Goal: Communication & Community: Answer question/provide support

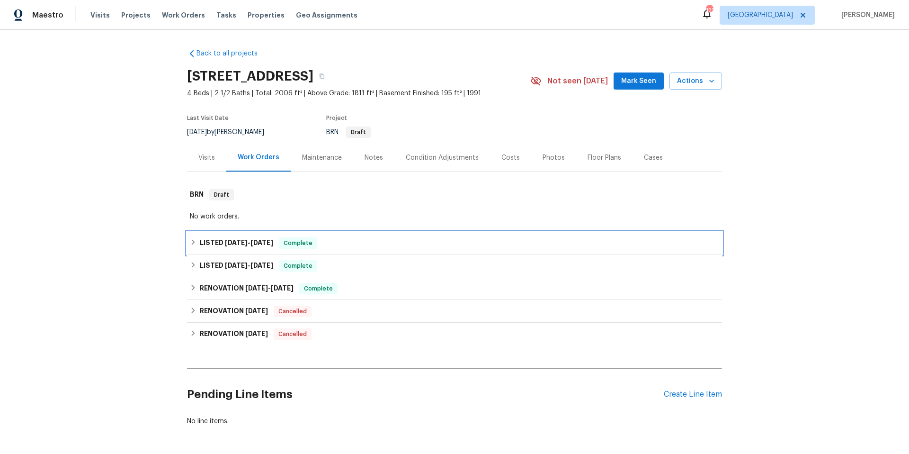
click at [386, 245] on div "LISTED [DATE] - [DATE] Complete" at bounding box center [455, 242] width 530 height 11
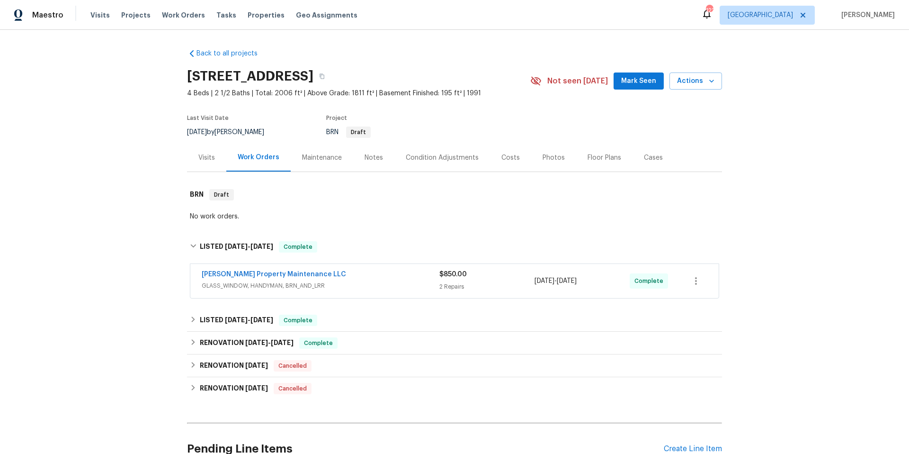
click at [377, 276] on div "[PERSON_NAME] Property Maintenance LLC" at bounding box center [321, 275] width 238 height 11
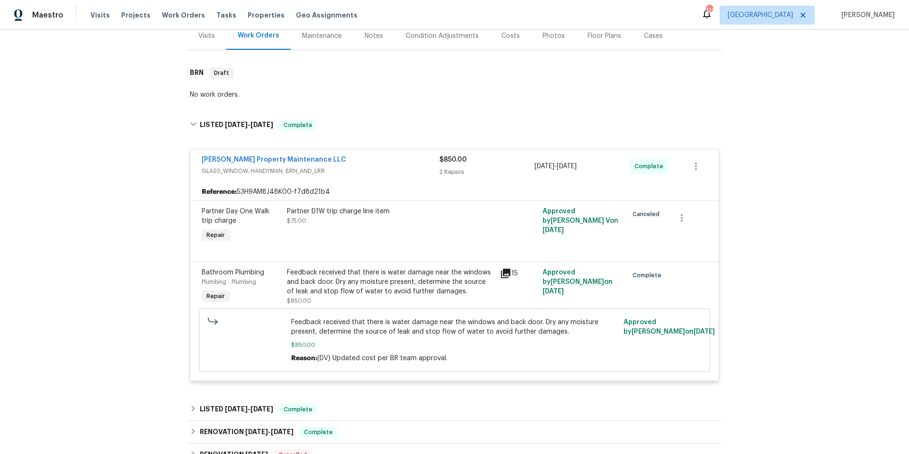
scroll to position [125, 0]
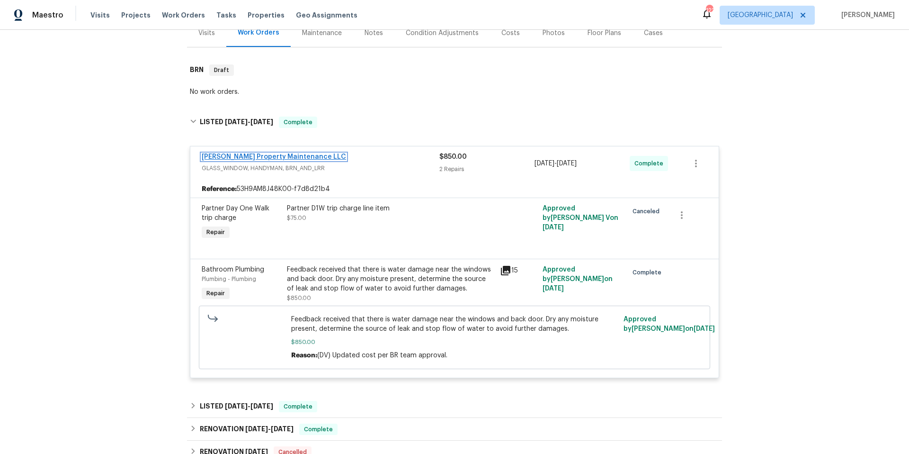
click at [225, 158] on link "[PERSON_NAME] Property Maintenance LLC" at bounding box center [274, 156] width 144 height 7
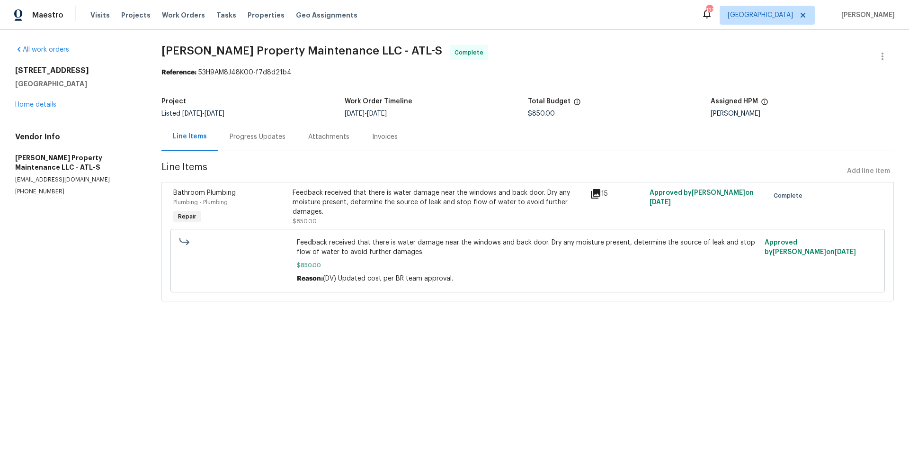
click at [590, 198] on icon at bounding box center [595, 193] width 11 height 11
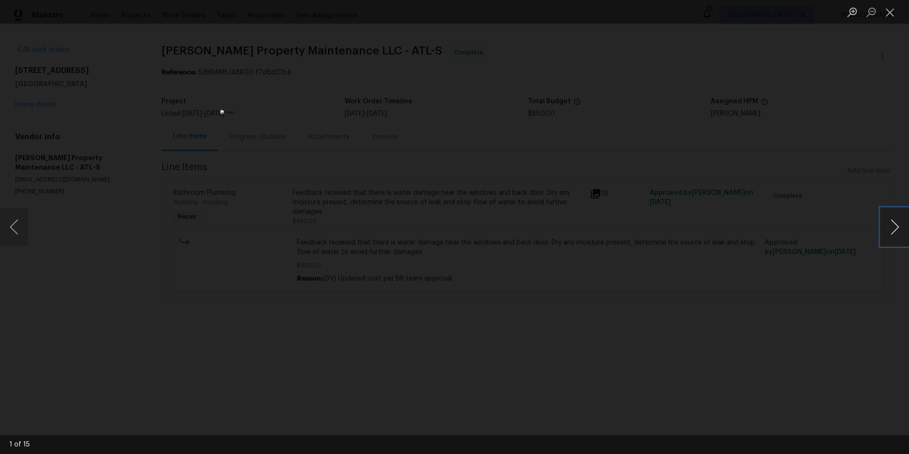
click at [890, 232] on button "Next image" at bounding box center [895, 227] width 28 height 38
click at [890, 233] on button "Next image" at bounding box center [895, 227] width 28 height 38
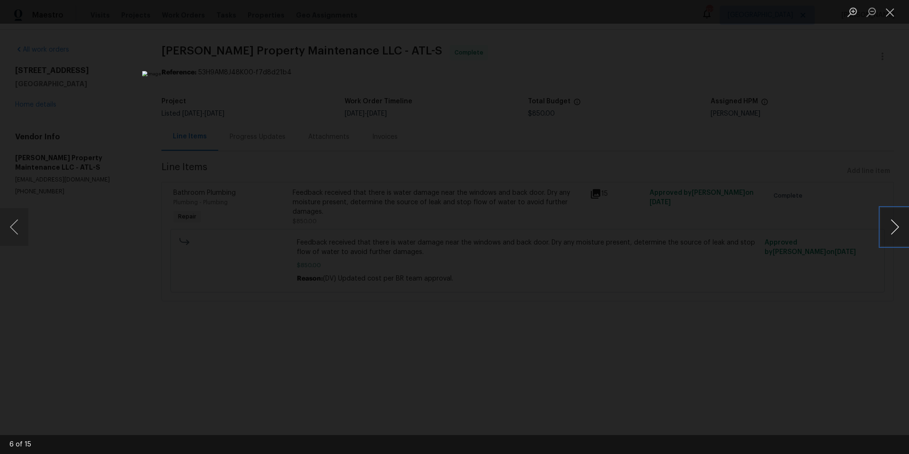
click at [890, 233] on button "Next image" at bounding box center [895, 227] width 28 height 38
click at [888, 13] on button "Close lightbox" at bounding box center [890, 12] width 19 height 17
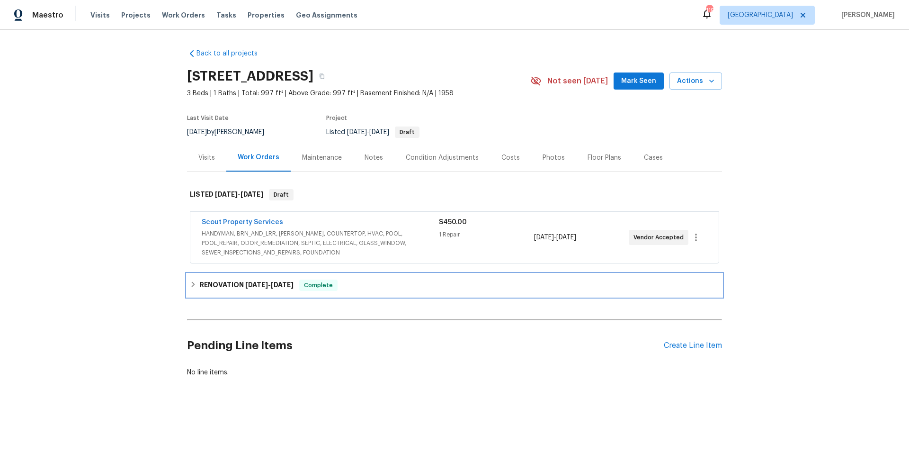
click at [407, 291] on div "RENOVATION [DATE] - [DATE] Complete" at bounding box center [454, 285] width 535 height 23
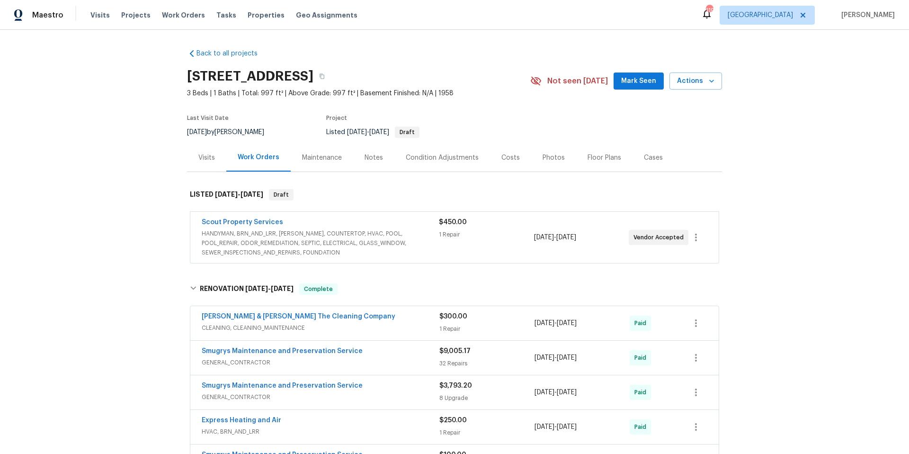
click at [377, 224] on div "Scout Property Services" at bounding box center [320, 222] width 237 height 11
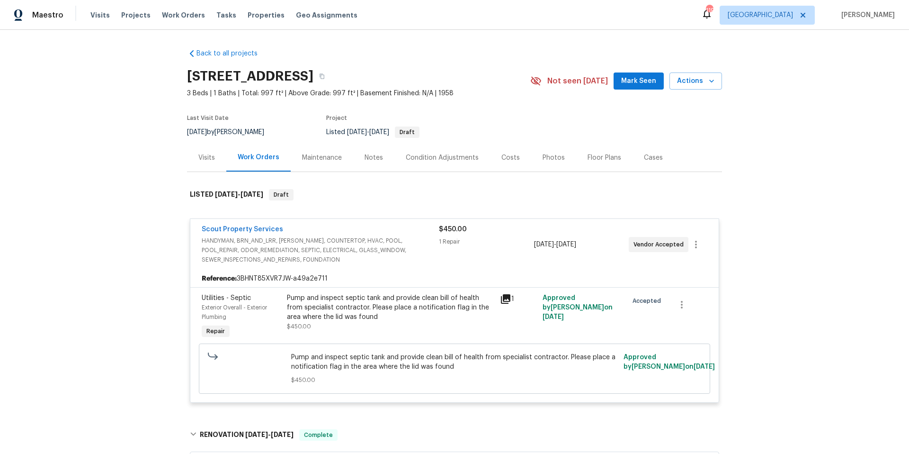
click at [317, 157] on div "Maintenance" at bounding box center [322, 157] width 40 height 9
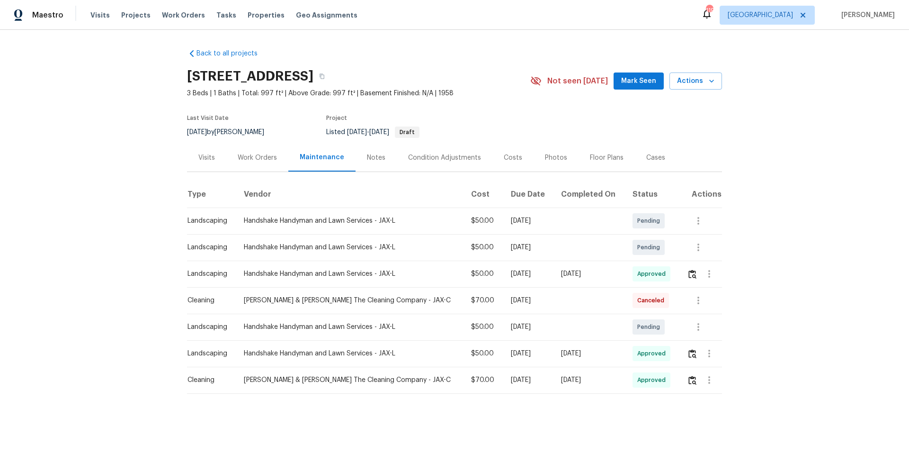
click at [251, 159] on div "Work Orders" at bounding box center [257, 157] width 39 height 9
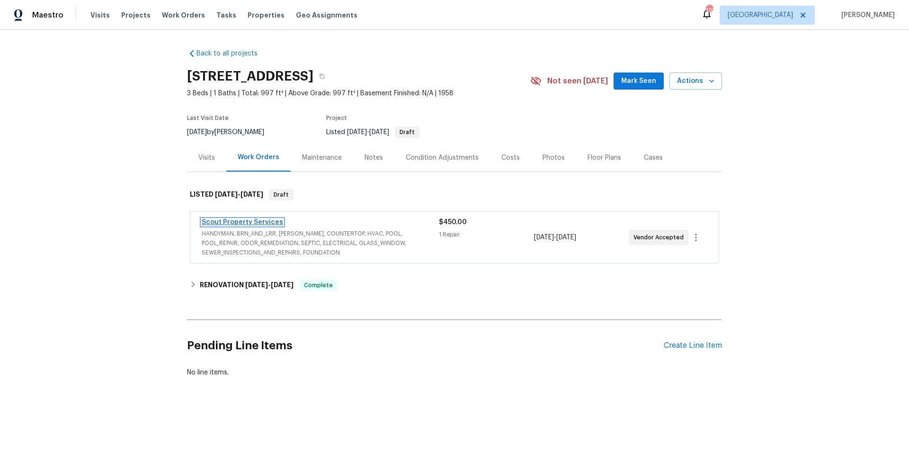
click at [239, 223] on link "Scout Property Services" at bounding box center [242, 222] width 81 height 7
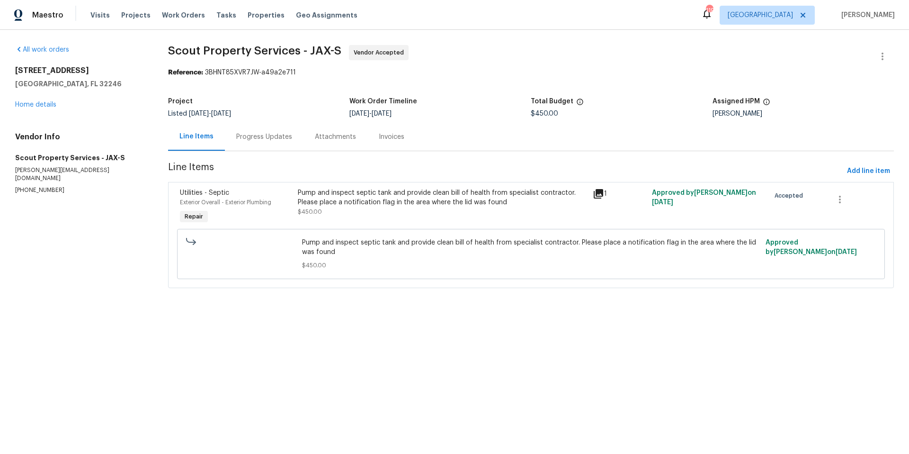
click at [594, 195] on icon at bounding box center [598, 193] width 11 height 11
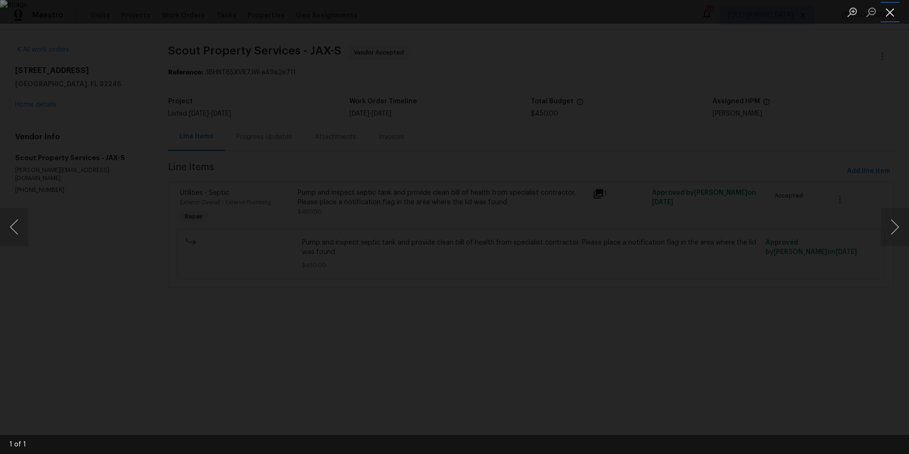
click at [889, 15] on button "Close lightbox" at bounding box center [890, 12] width 19 height 17
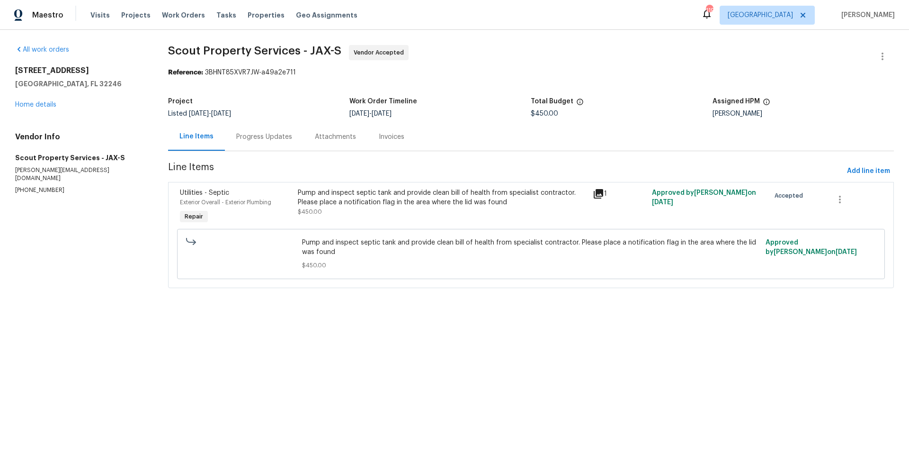
click at [251, 133] on div "Progress Updates" at bounding box center [264, 136] width 56 height 9
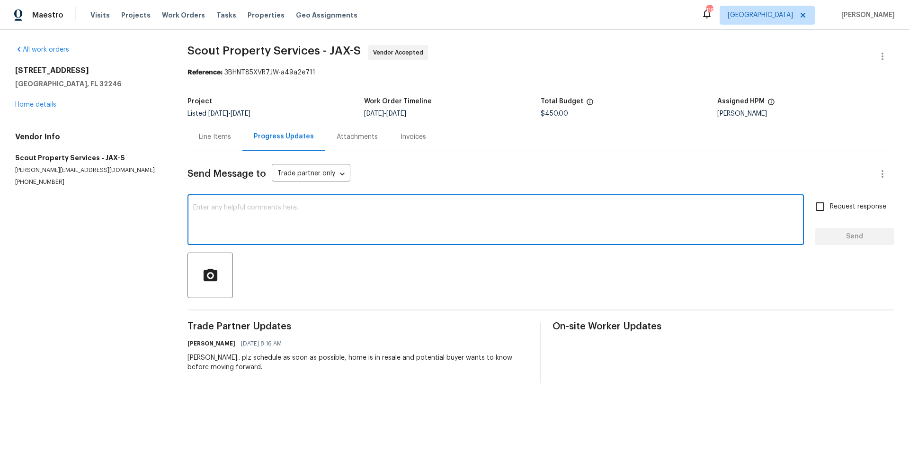
click at [266, 208] on textarea at bounding box center [495, 220] width 605 height 33
type textarea "@"
type textarea "W"
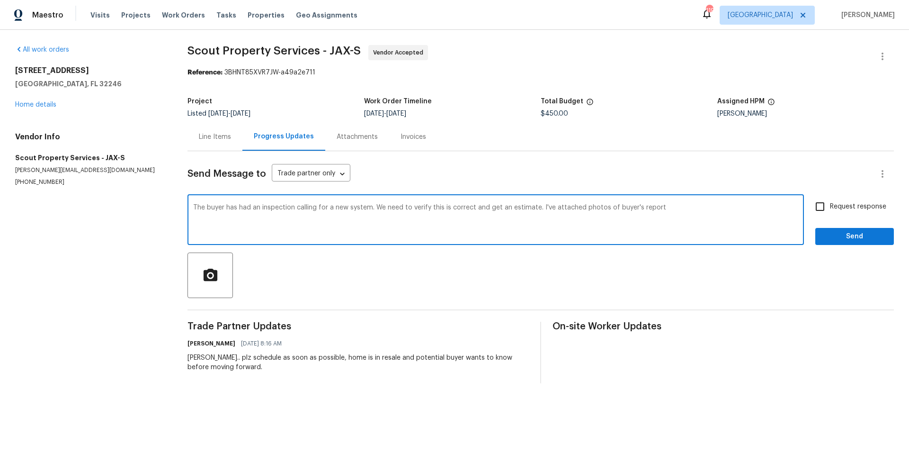
type textarea "The buyer has had an inspection calling for a new system. We need to verify thi…"
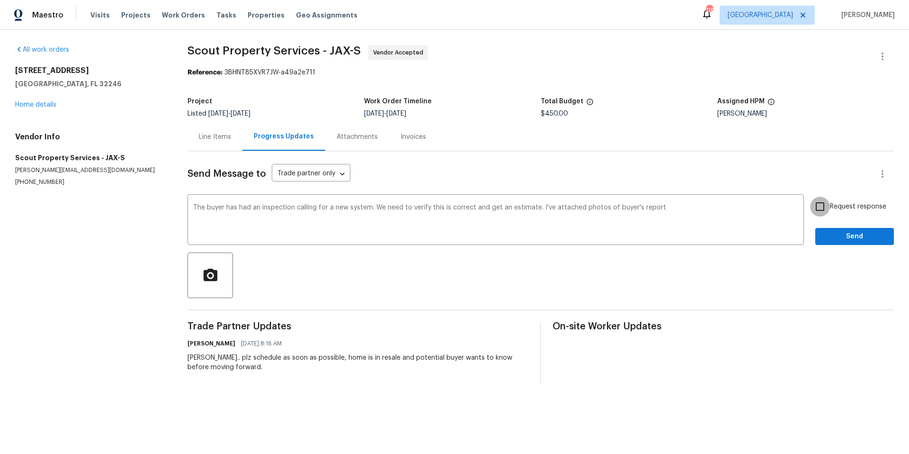
click at [815, 207] on input "Request response" at bounding box center [820, 207] width 20 height 20
checkbox input "true"
click at [225, 278] on span "button" at bounding box center [210, 275] width 30 height 17
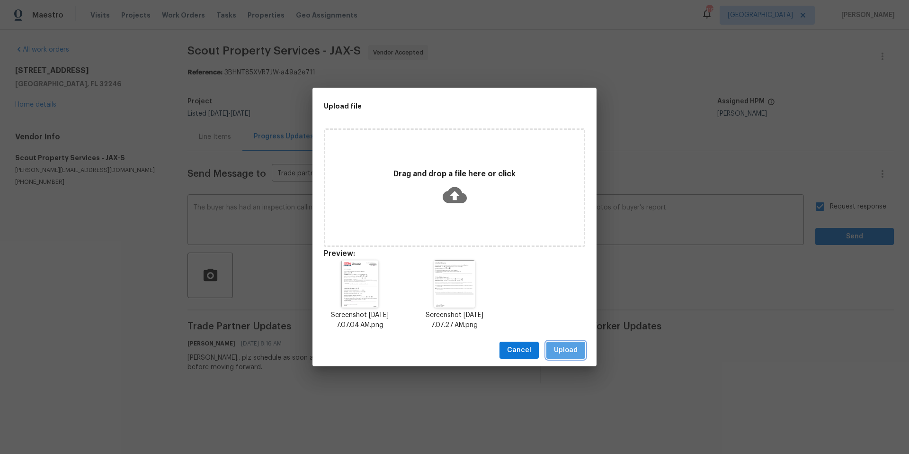
click at [568, 350] on span "Upload" at bounding box center [566, 350] width 24 height 12
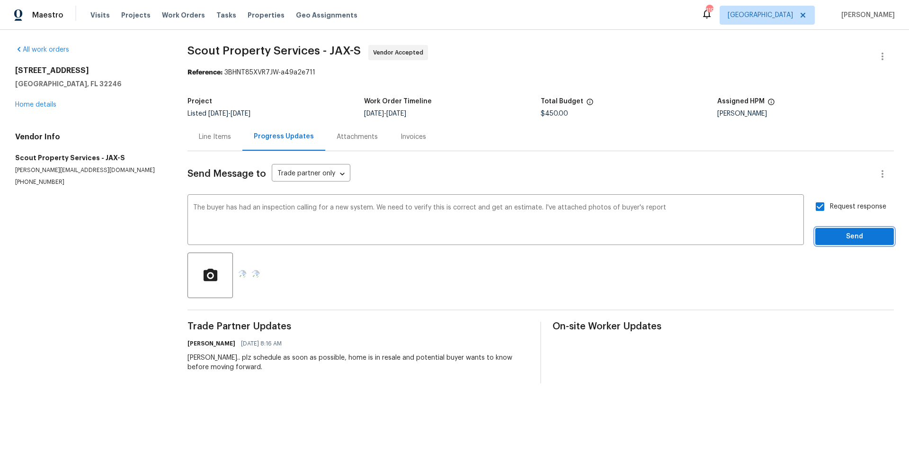
click at [859, 235] on span "Send" at bounding box center [854, 237] width 63 height 12
